Goal: Task Accomplishment & Management: Manage account settings

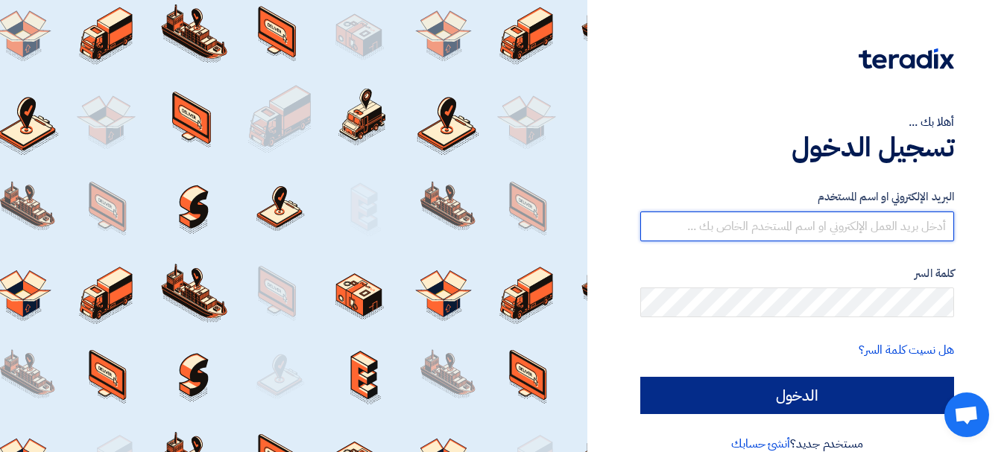
type input "[EMAIL_ADDRESS][DOMAIN_NAME]"
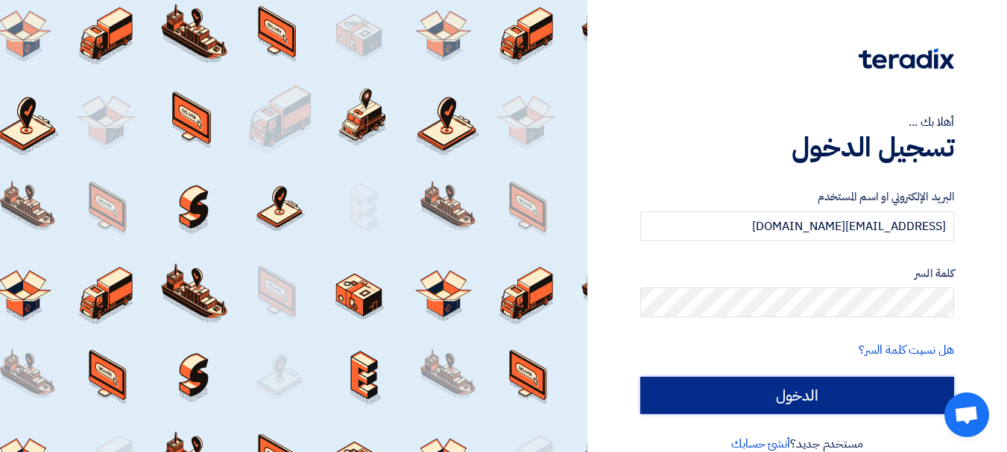
click at [813, 396] on input "الدخول" at bounding box center [797, 395] width 314 height 37
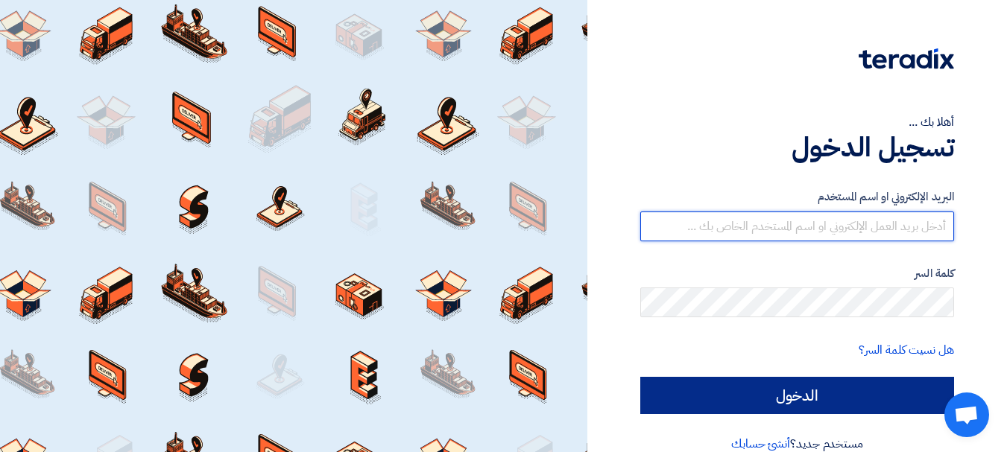
type input "[EMAIL_ADDRESS][DOMAIN_NAME]"
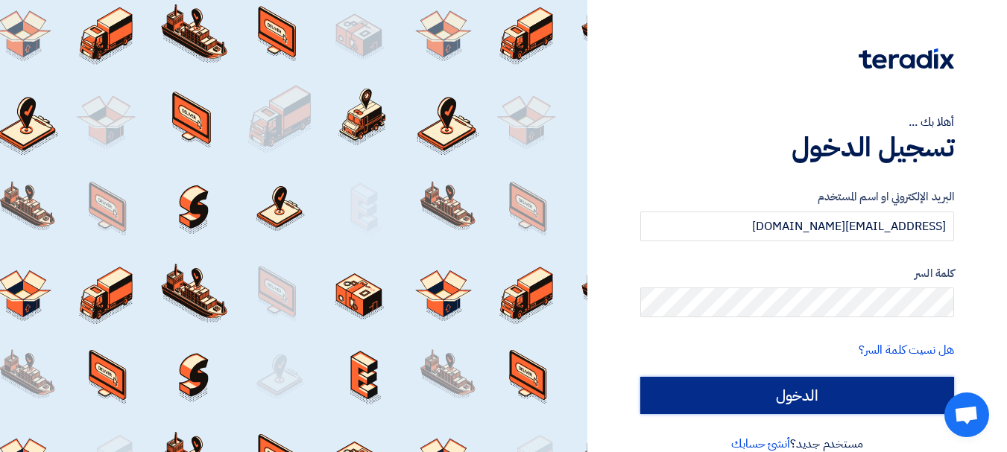
click at [864, 399] on input "الدخول" at bounding box center [797, 395] width 314 height 37
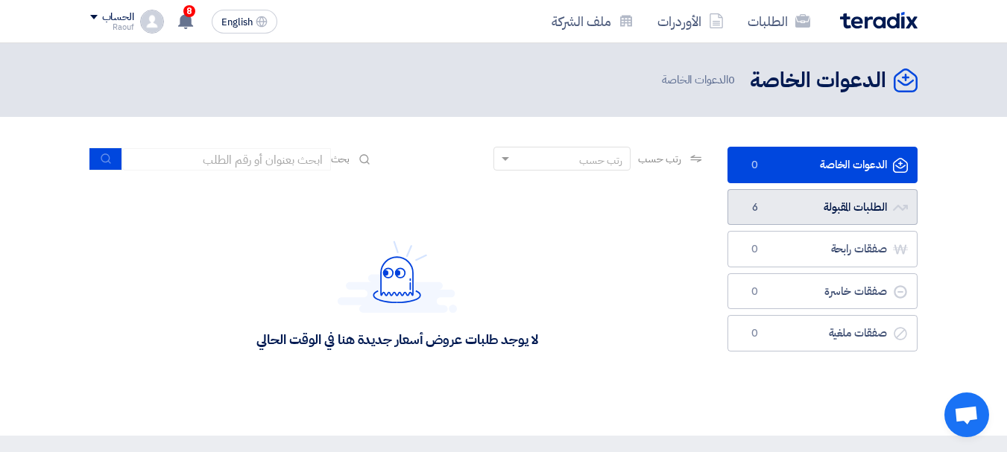
click at [843, 209] on link "الطلبات المقبولة الطلبات المقبولة 6" at bounding box center [822, 207] width 190 height 37
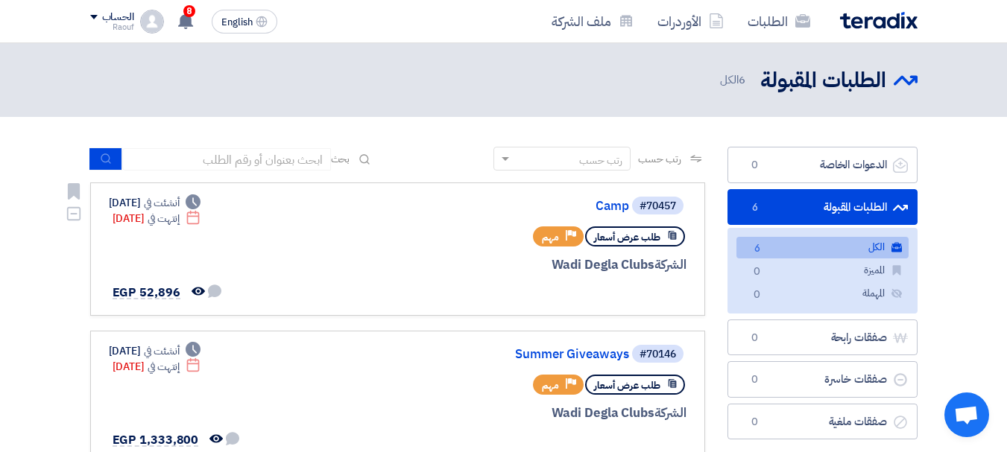
click at [227, 230] on div "#70457 Camp طلب عرض أسعار Priority مهم الشركة Wadi Degla Clubs Deadline أنشئت ف…" at bounding box center [398, 249] width 578 height 108
click at [613, 207] on link "Camp" at bounding box center [480, 206] width 298 height 13
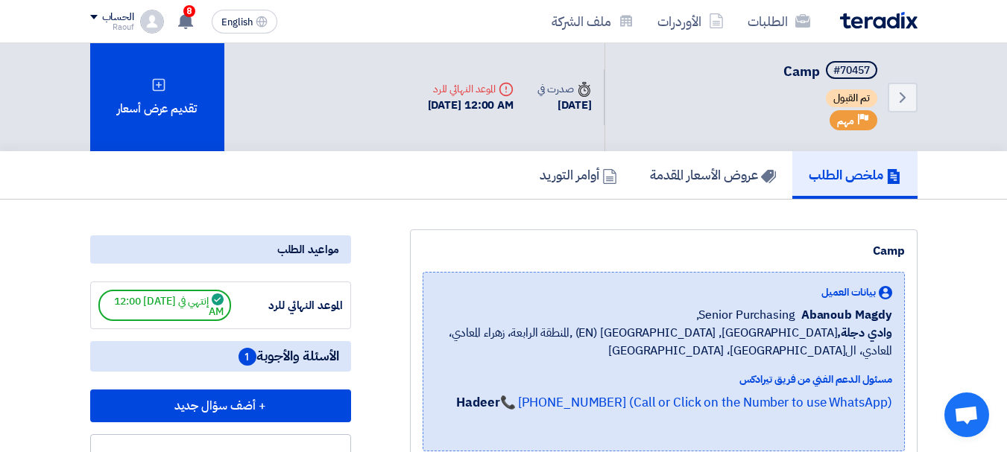
click at [862, 23] on img at bounding box center [878, 20] width 77 height 17
